Goal: Transaction & Acquisition: Purchase product/service

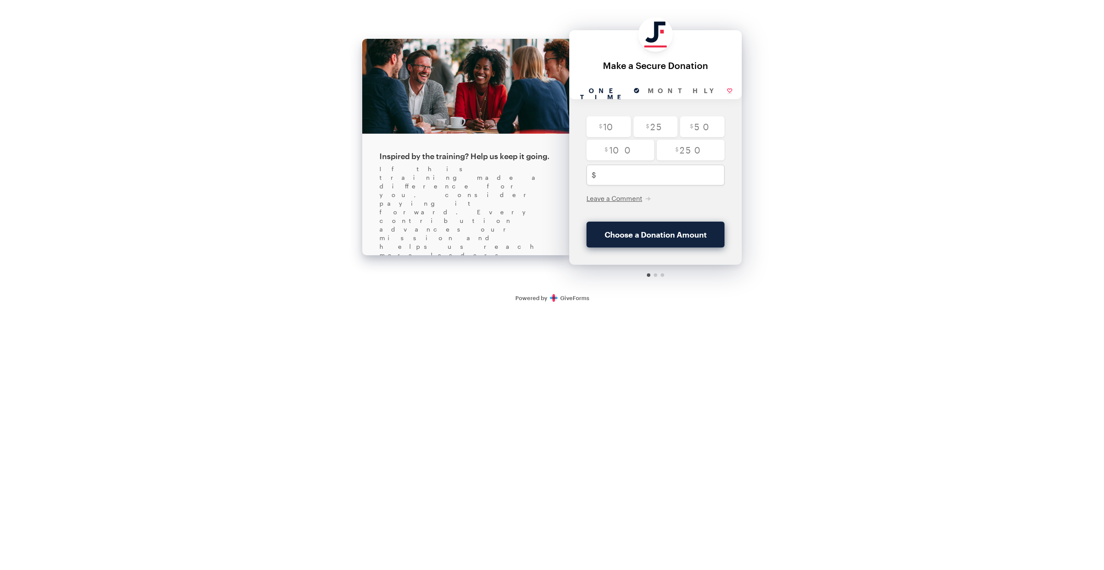
click at [465, 180] on div "If this training made a difference for you, consider paying it forward. Every c…" at bounding box center [466, 268] width 173 height 207
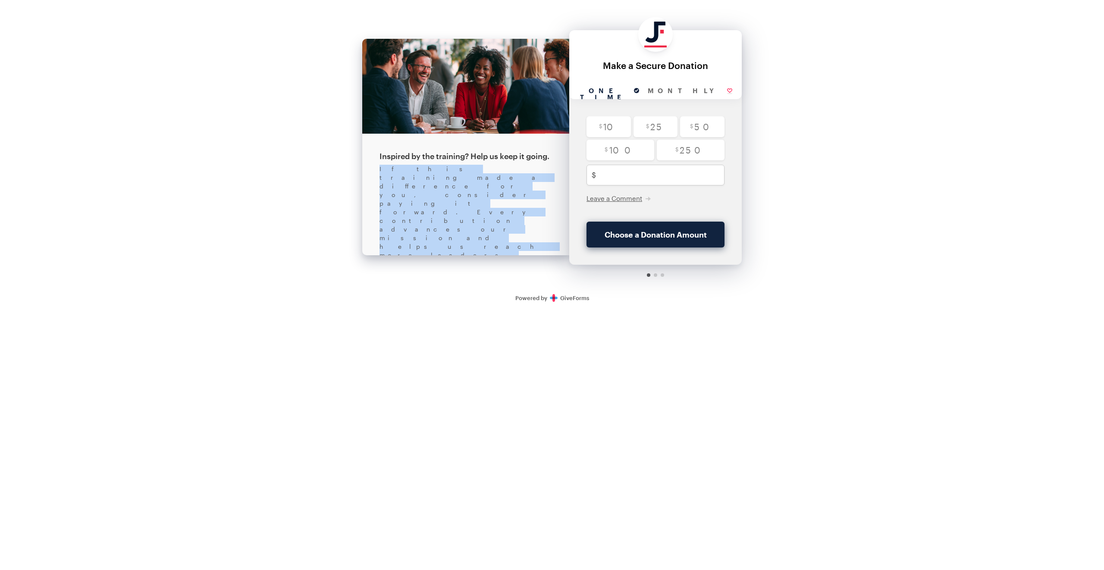
click at [465, 180] on div "If this training made a difference for you, consider paying it forward. Every c…" at bounding box center [466, 268] width 173 height 207
click at [413, 181] on div "If this training made a difference for you, consider paying it forward. Every c…" at bounding box center [466, 268] width 173 height 207
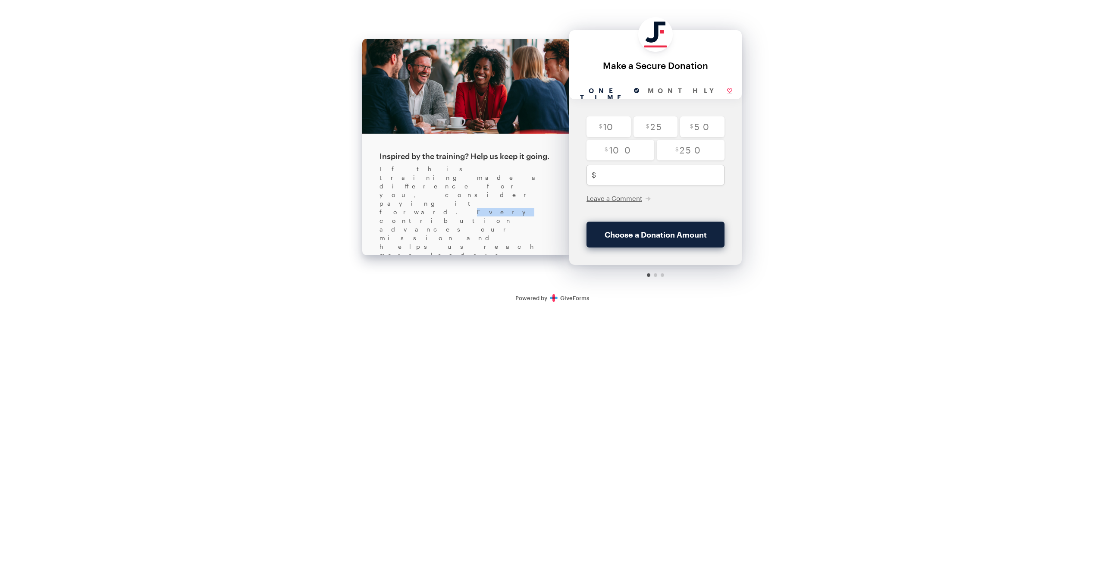
click at [413, 181] on div "If this training made a difference for you, consider paying it forward. Every c…" at bounding box center [466, 268] width 173 height 207
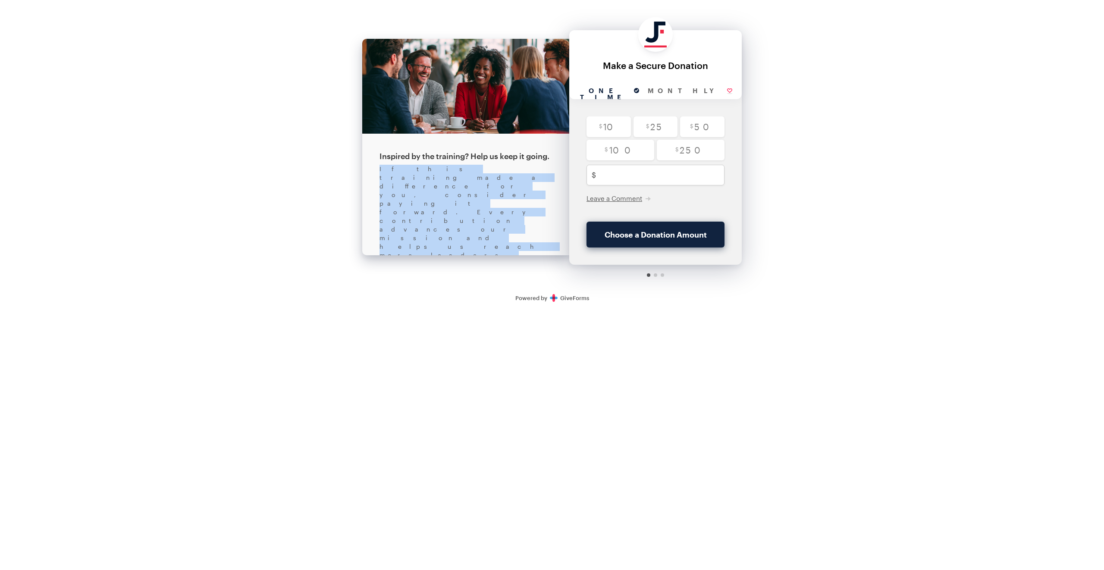
click at [413, 181] on div "If this training made a difference for you, consider paying it forward. Every c…" at bounding box center [466, 268] width 173 height 207
click at [409, 182] on div "If this training made a difference for you, consider paying it forward. Every c…" at bounding box center [466, 268] width 173 height 207
